Goal: Task Accomplishment & Management: Complete application form

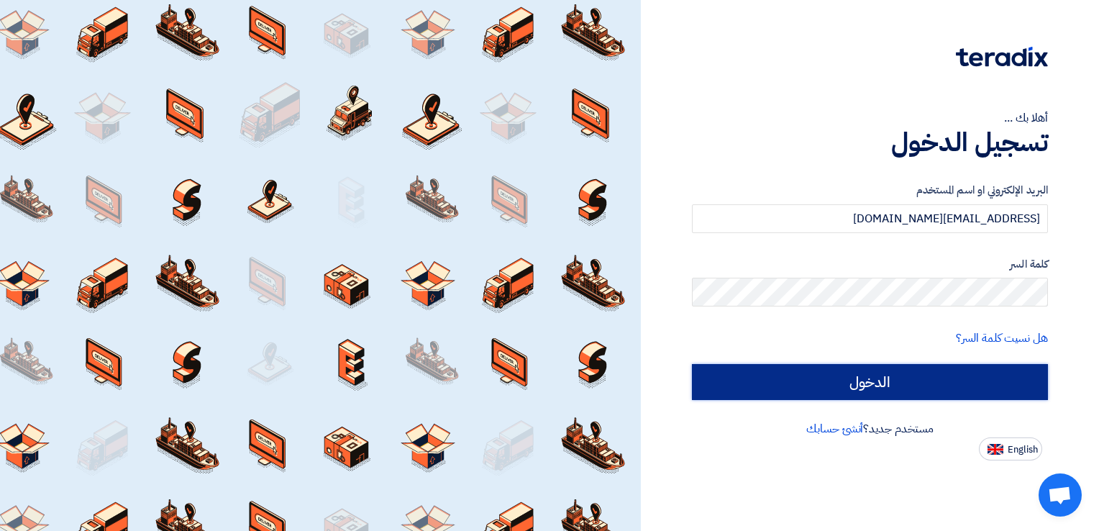
click at [823, 387] on input "الدخول" at bounding box center [870, 382] width 356 height 36
click at [837, 387] on input "الدخول" at bounding box center [870, 382] width 356 height 36
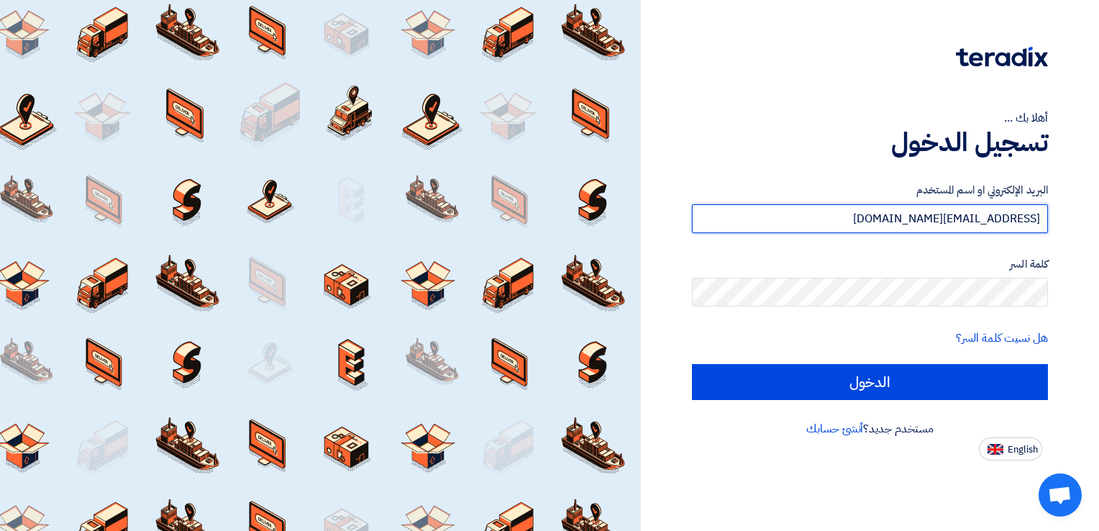
type input "Aya_Ahmed"
type input "[EMAIL_ADDRESS][DOMAIN_NAME]"
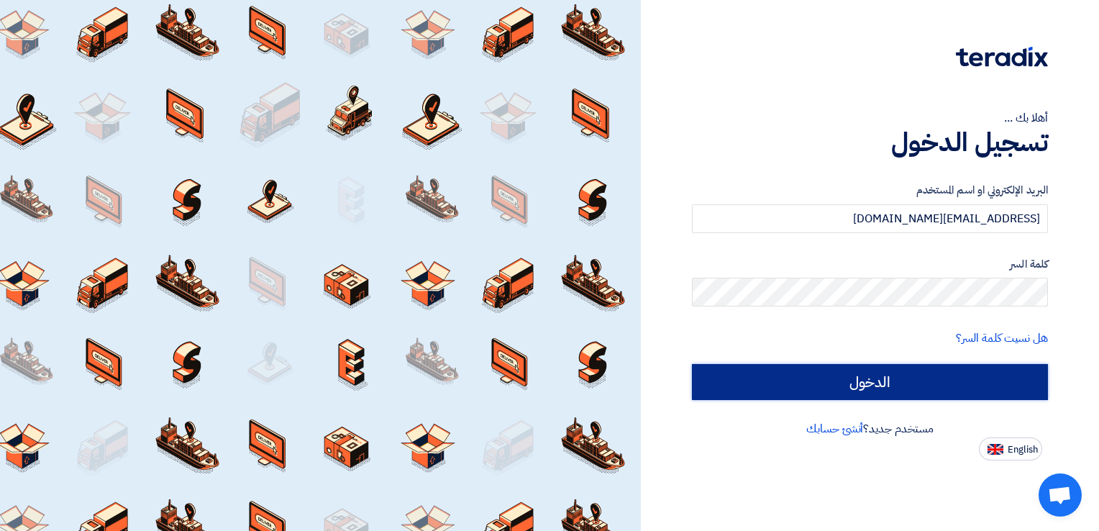
click at [727, 375] on input "الدخول" at bounding box center [870, 382] width 356 height 36
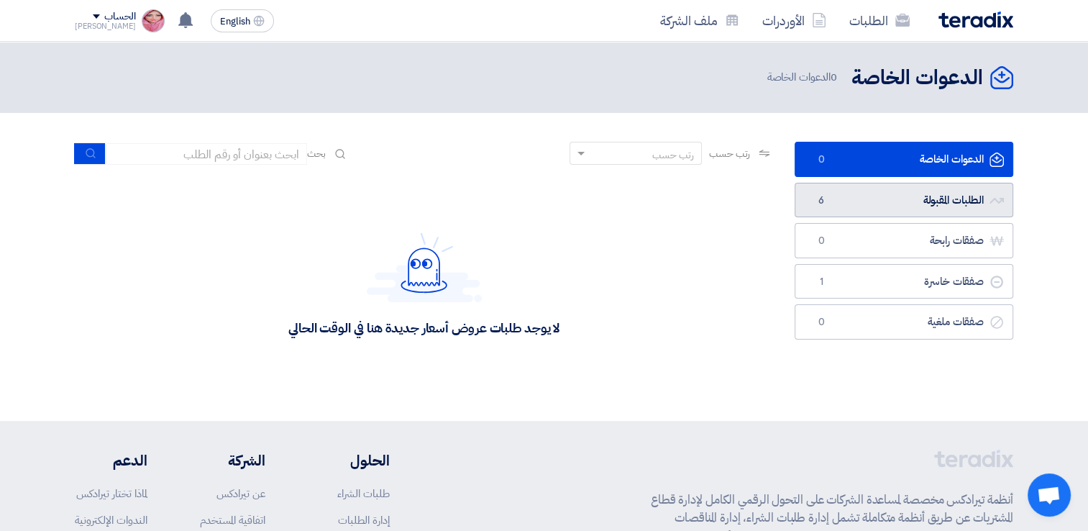
click at [824, 191] on link "الطلبات المقبولة الطلبات المقبولة 6" at bounding box center [904, 200] width 219 height 35
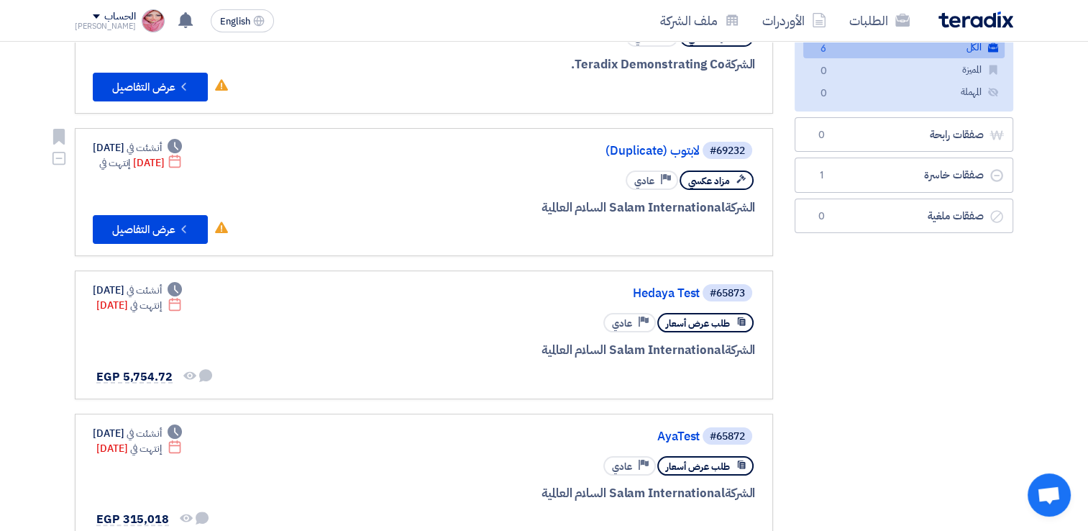
scroll to position [216, 0]
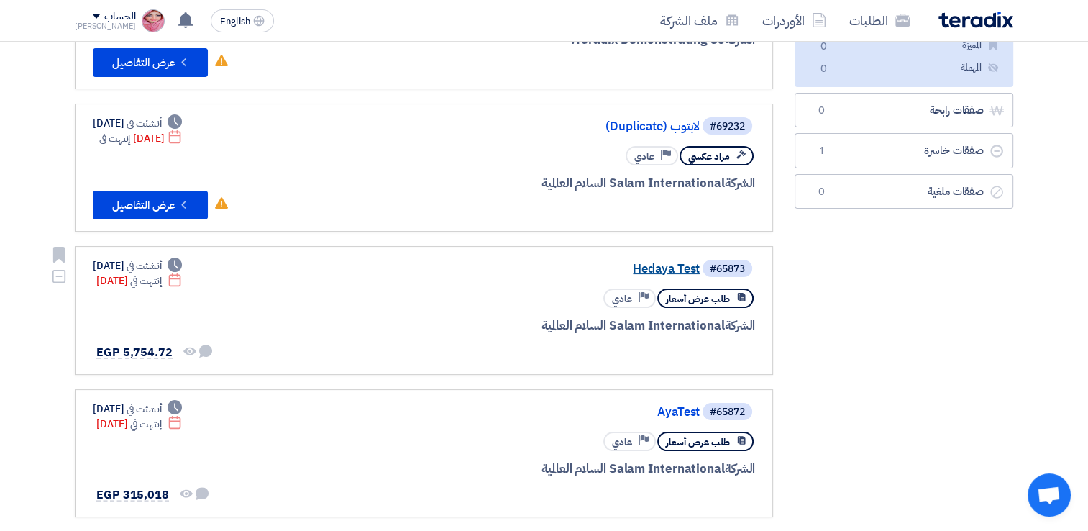
click at [649, 266] on link "Hedaya Test" at bounding box center [556, 269] width 288 height 13
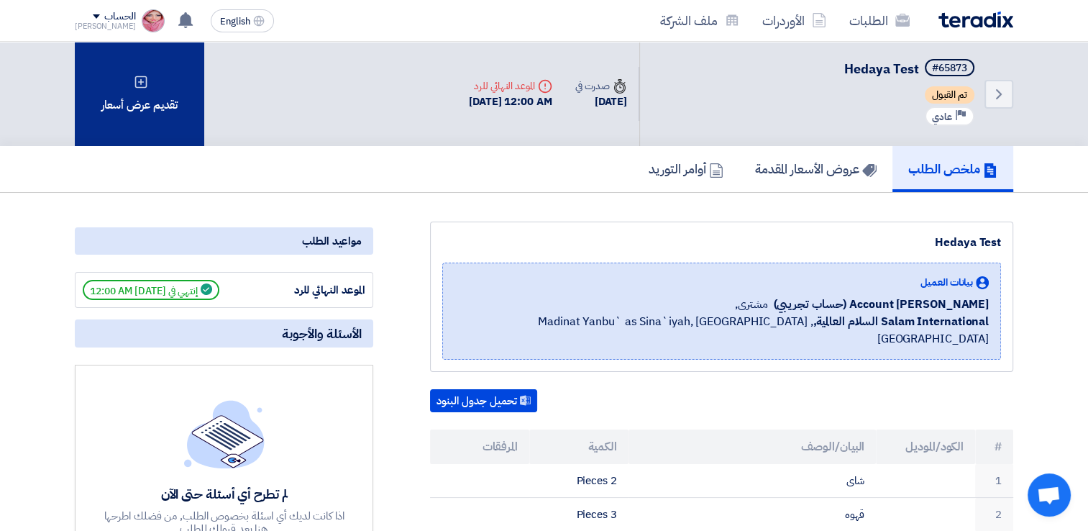
click at [176, 99] on div "تقديم عرض أسعار" at bounding box center [139, 94] width 129 height 104
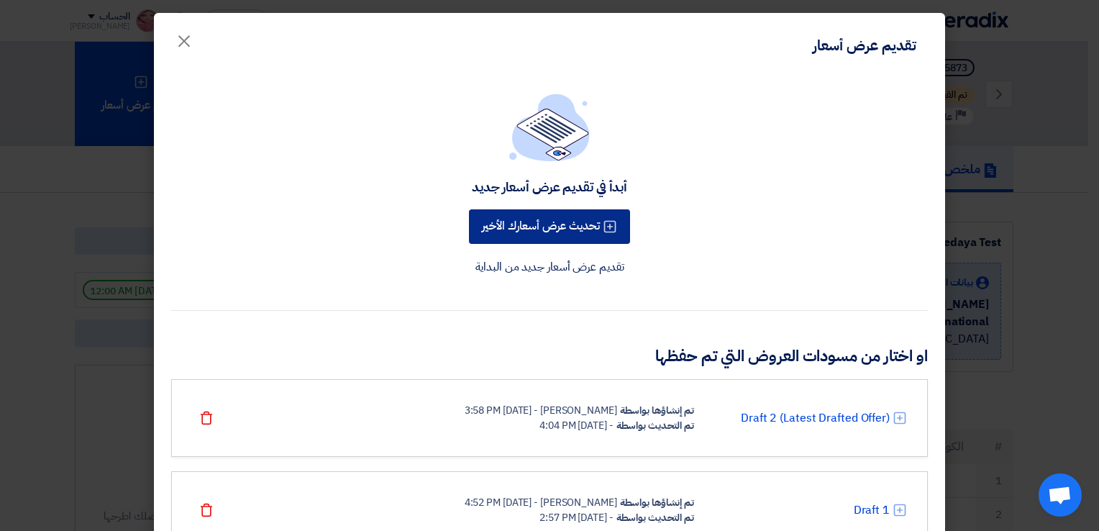
click at [553, 233] on button "تحديث عرض أسعارك الأخير" at bounding box center [549, 226] width 161 height 35
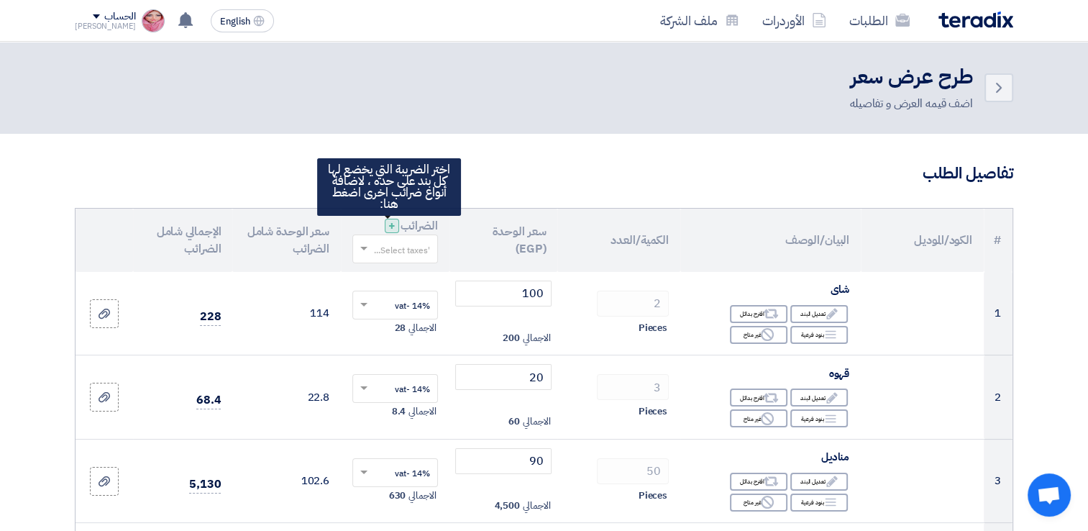
click at [390, 223] on span "+" at bounding box center [391, 225] width 7 height 17
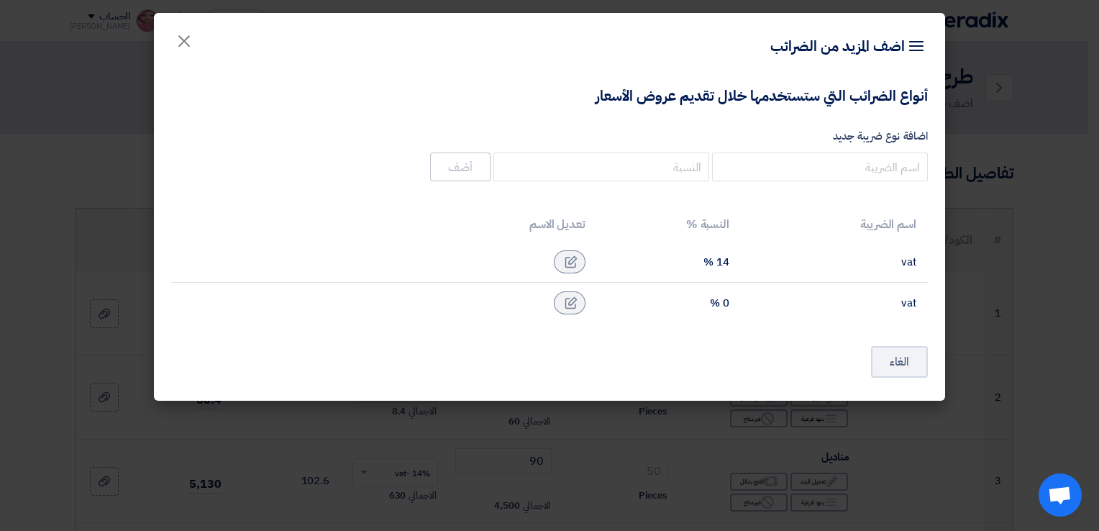
click at [460, 183] on div "أنواع الضرائب التي ستستخدمها خلال تقديم عروض الأسعار اضافة نوع ضريبة جديد أضف" at bounding box center [549, 135] width 757 height 99
click at [793, 175] on input "اضافة نوع ضريبة جديد" at bounding box center [820, 167] width 216 height 29
click at [652, 173] on input "number" at bounding box center [601, 167] width 216 height 29
click at [877, 163] on input "اضافة نوع ضريبة جديد" at bounding box center [820, 167] width 216 height 29
click at [632, 165] on input "number" at bounding box center [601, 167] width 216 height 29
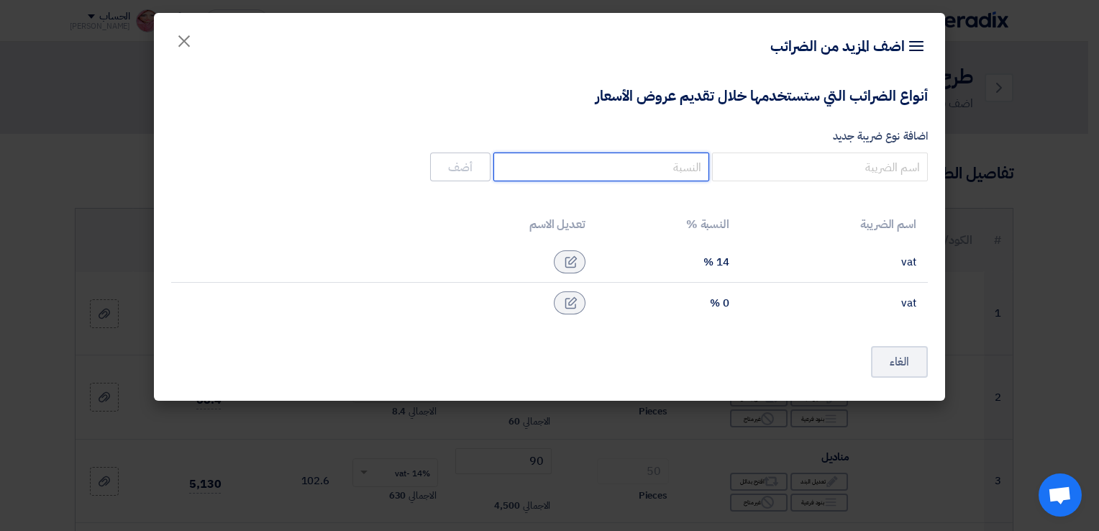
type input "0"
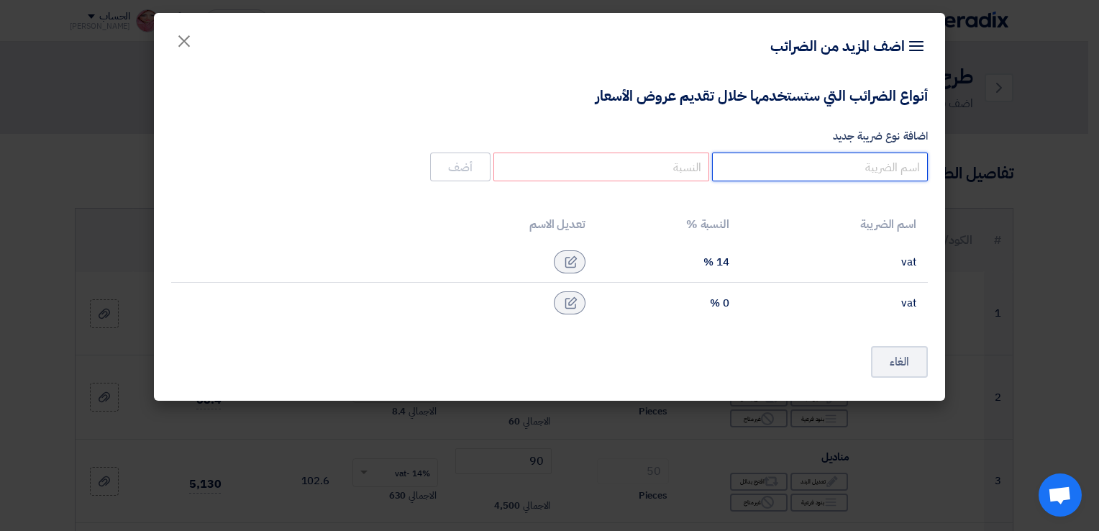
click at [803, 181] on input "اضافة نوع ضريبة جديد" at bounding box center [820, 167] width 216 height 29
type input "vat"
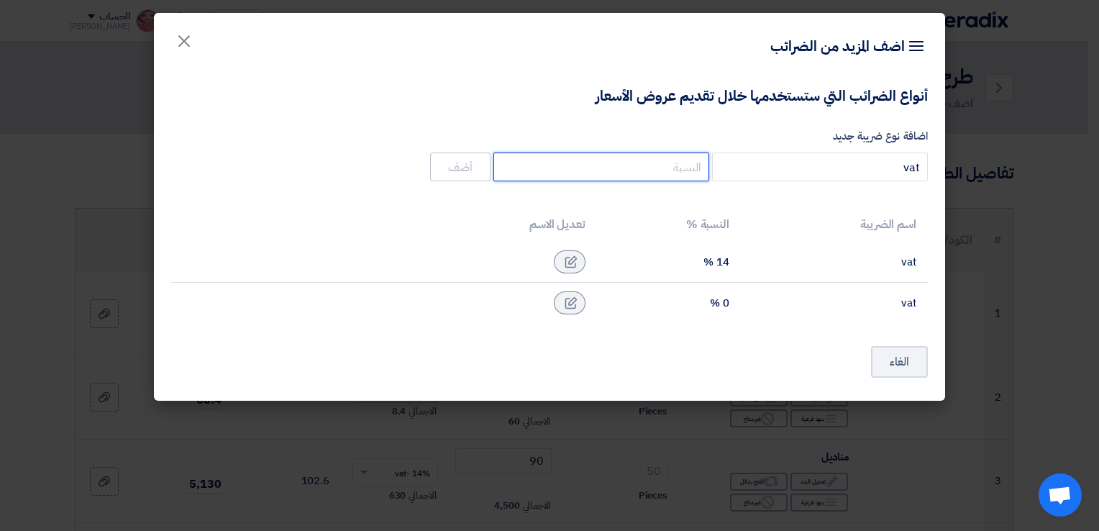
click at [616, 170] on input "number" at bounding box center [601, 167] width 216 height 29
type input "0"
type input "5"
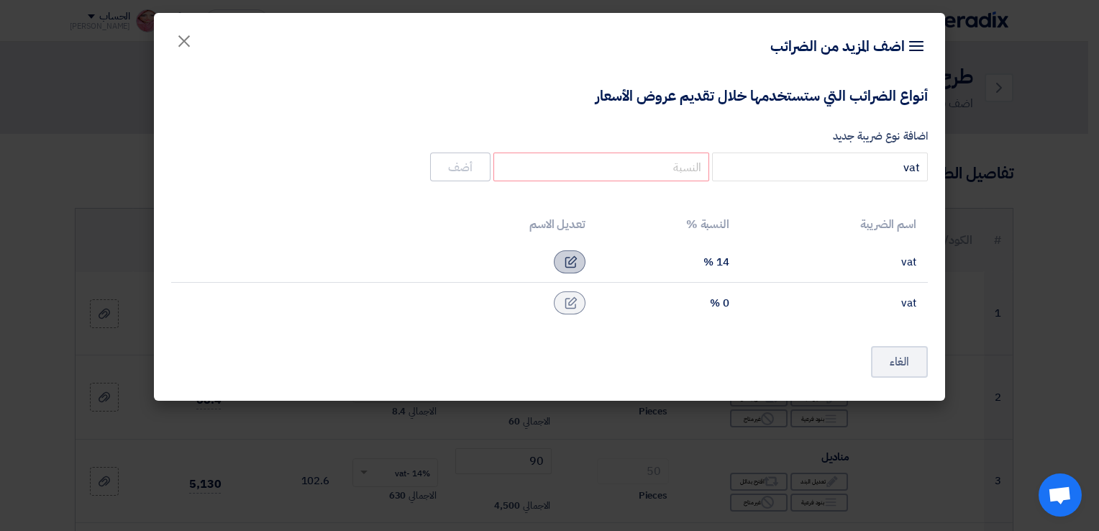
click at [575, 265] on icon at bounding box center [571, 261] width 13 height 13
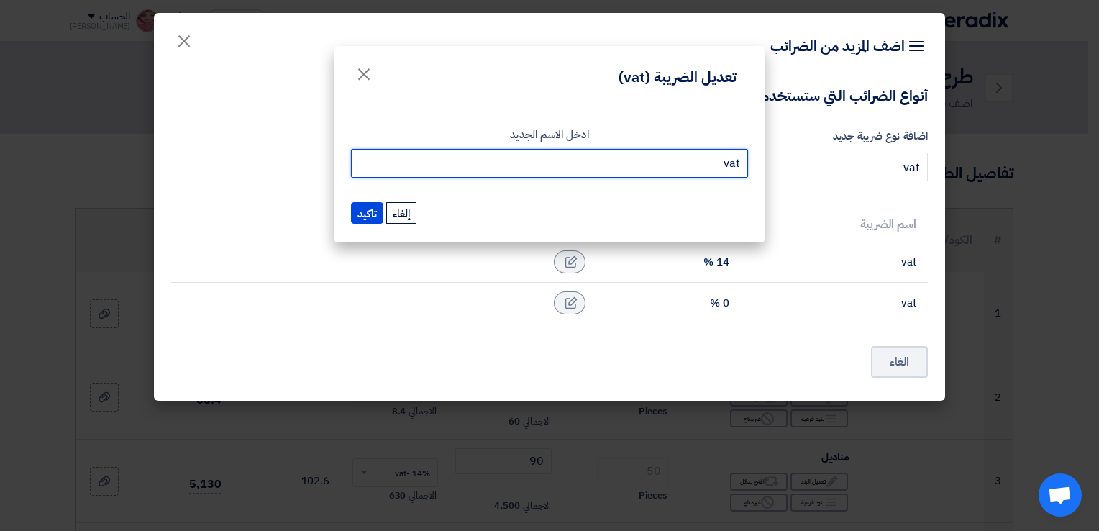
click at [536, 168] on input "vat" at bounding box center [549, 163] width 397 height 29
type input "v"
type input "0"
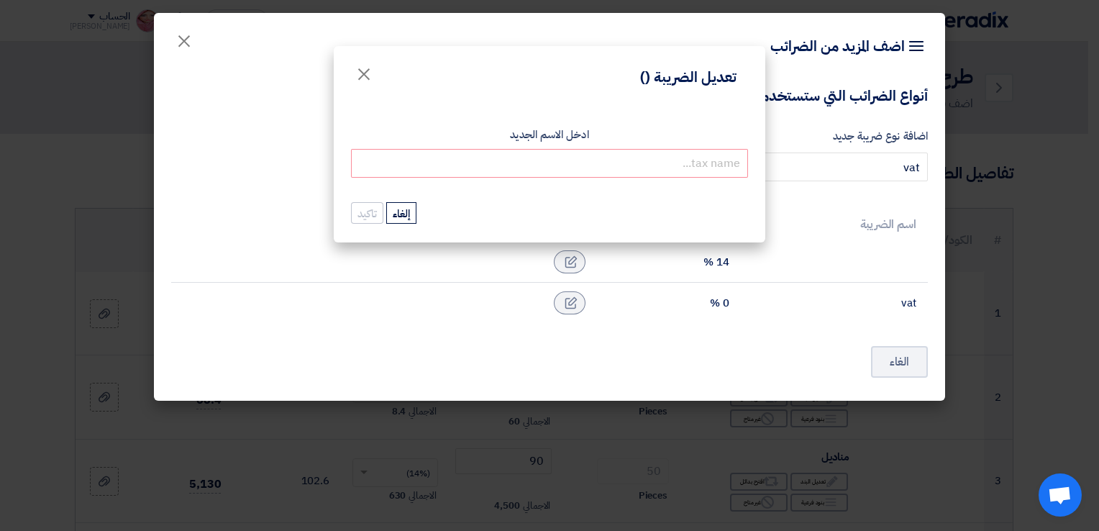
click at [398, 199] on form "ادخل الاسم الجديد تاكيد إلغاء" at bounding box center [549, 176] width 397 height 99
click at [402, 208] on button "إلغاء" at bounding box center [401, 213] width 30 height 22
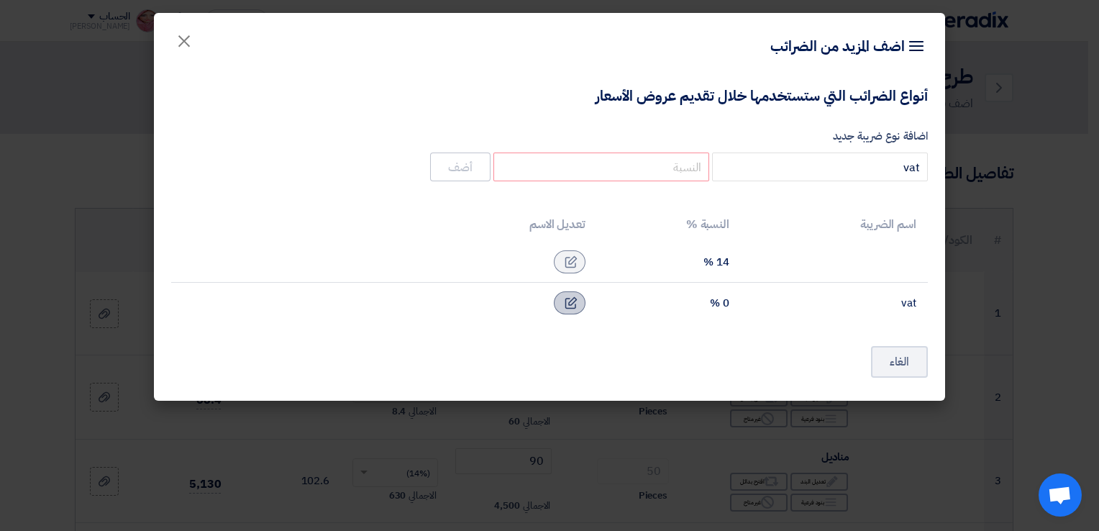
click at [566, 306] on use at bounding box center [571, 303] width 12 height 12
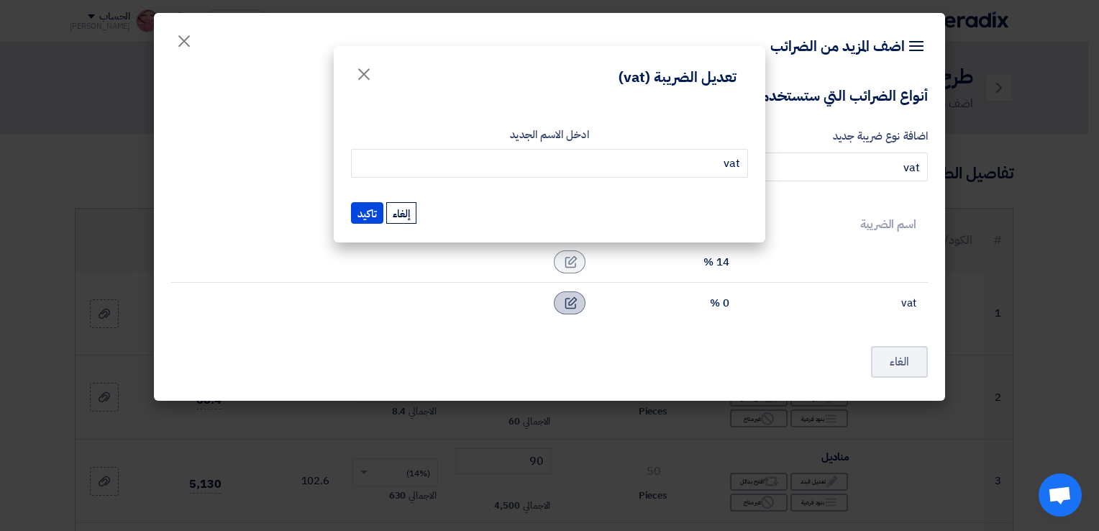
click at [566, 306] on modal-container "تعديل الضريبة (vat) × ادخل الاسم الجديد vat تاكيد إلغاء" at bounding box center [549, 265] width 1099 height 531
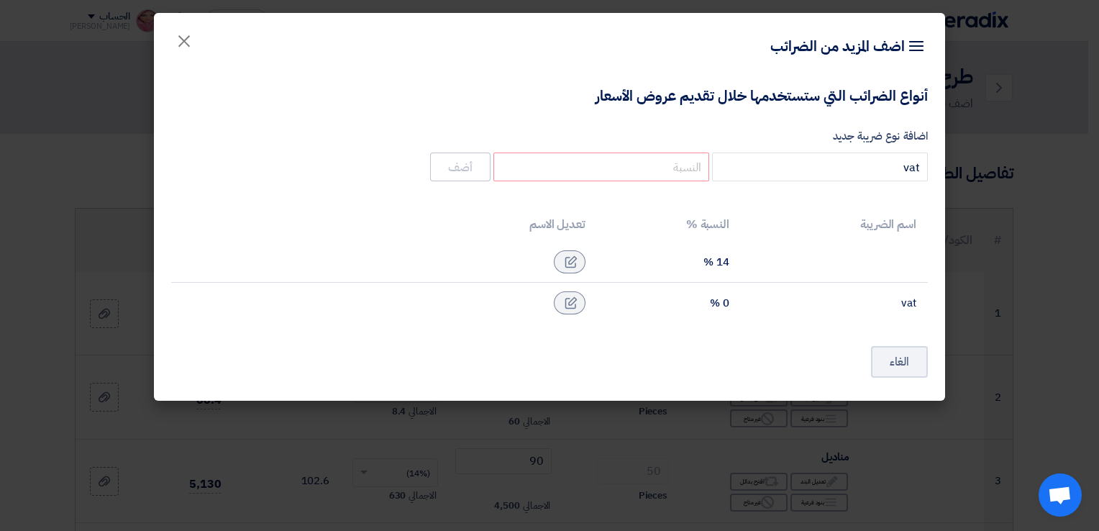
click at [629, 350] on div "أنواع الضرائب التي ستستخدمها خلال تقديم عروض الأسعار اضافة نوع ضريبة جديد vat أ…" at bounding box center [549, 240] width 791 height 322
click at [396, 407] on modal-container "Item breakdown اضف المزيد من الضرائب × أنواع الضرائب التي ستستخدمها خلال تقديم …" at bounding box center [549, 265] width 1099 height 531
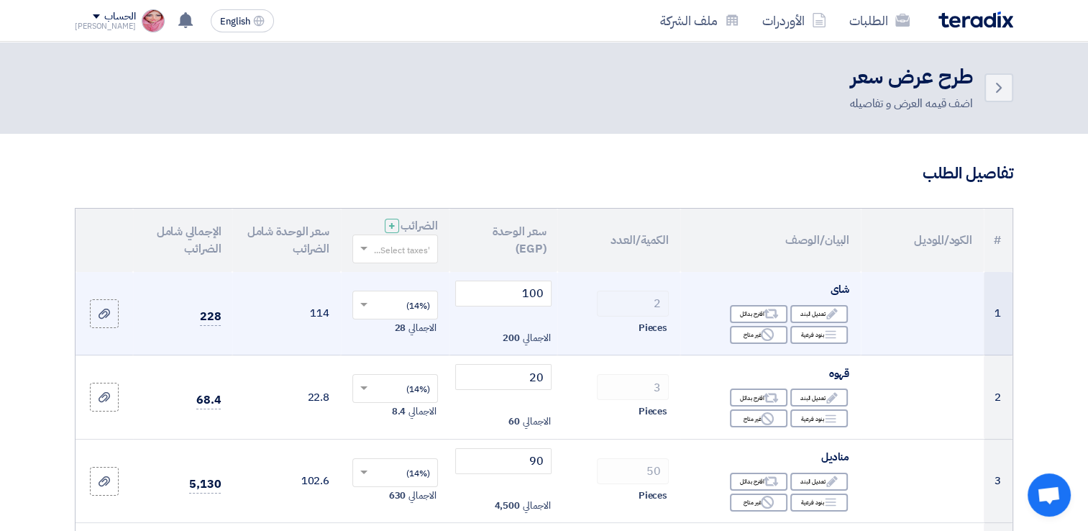
click at [368, 304] on span at bounding box center [362, 305] width 18 height 13
click at [360, 280] on td "(14%) × 14% - 0% -vat" at bounding box center [395, 313] width 109 height 83
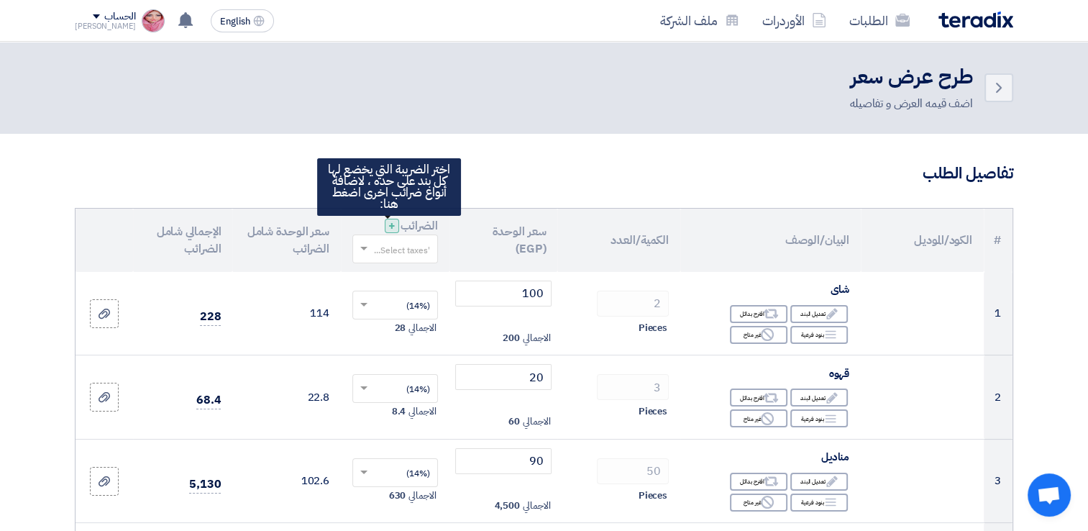
click at [385, 224] on div "+" at bounding box center [392, 226] width 14 height 14
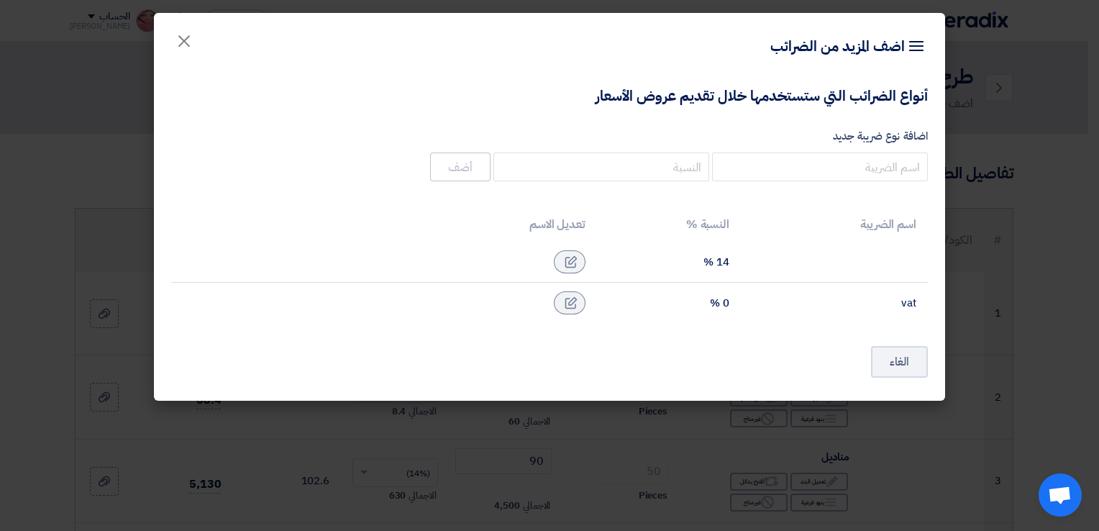
click at [465, 468] on modal-container "Item breakdown اضف المزيد من الضرائب × أنواع الضرائب التي ستستخدمها خلال تقديم …" at bounding box center [549, 265] width 1099 height 531
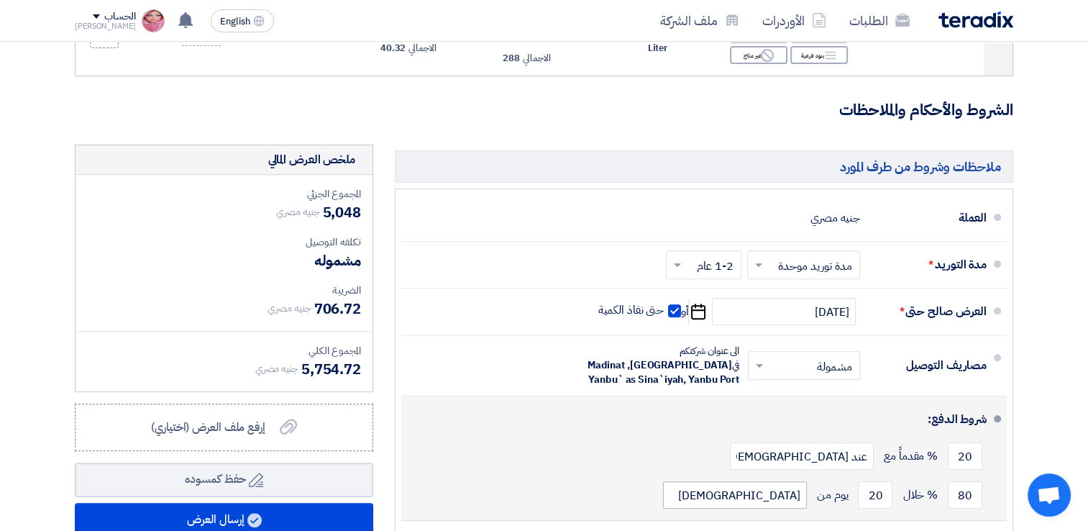
scroll to position [545, 0]
